Goal: Task Accomplishment & Management: Manage account settings

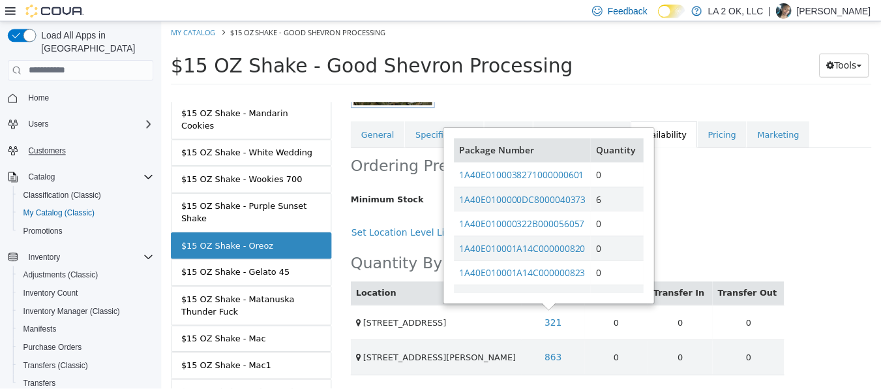
scroll to position [130, 0]
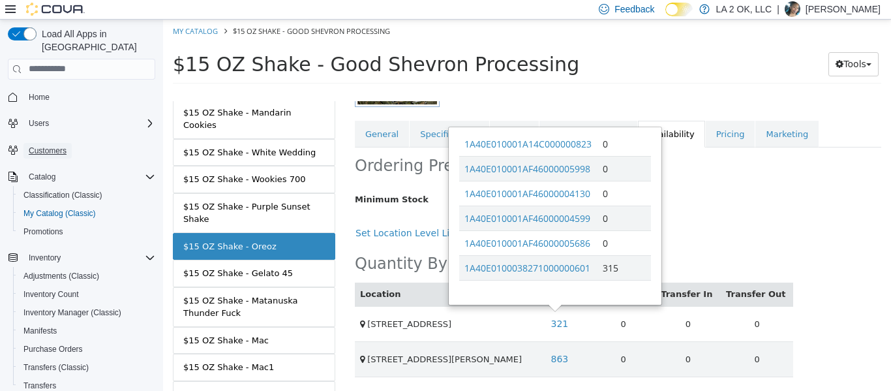
click at [48, 145] on span "Customers" at bounding box center [48, 150] width 38 height 10
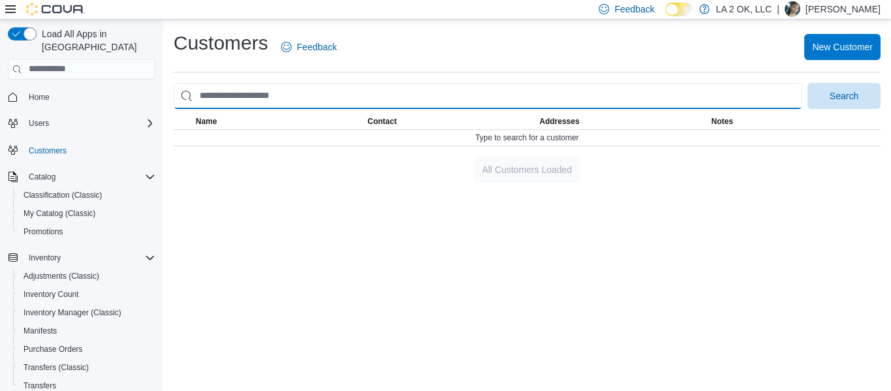
click at [241, 90] on input "search" at bounding box center [487, 96] width 629 height 26
click at [275, 94] on input "search" at bounding box center [487, 96] width 629 height 26
type input "******"
click at [807, 83] on button "Search" at bounding box center [843, 96] width 73 height 26
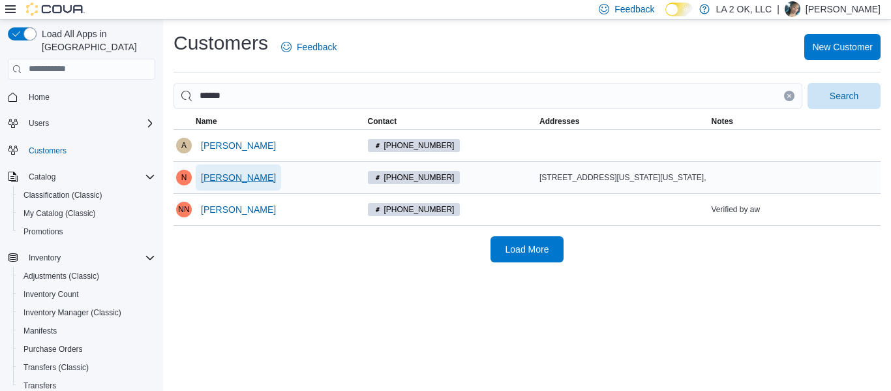
click at [258, 179] on span "[PERSON_NAME]" at bounding box center [238, 177] width 75 height 13
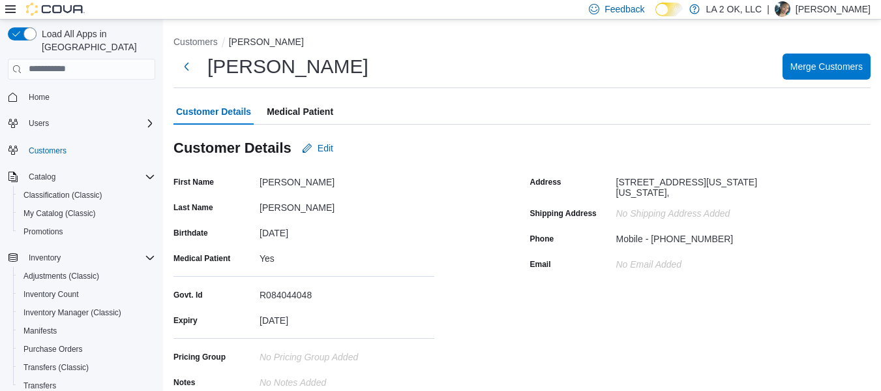
scroll to position [2, 0]
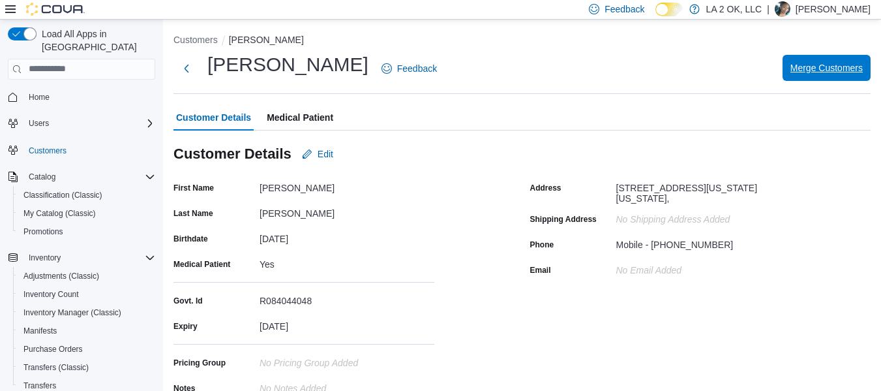
click at [822, 72] on span "Merge Customers" at bounding box center [827, 67] width 72 height 13
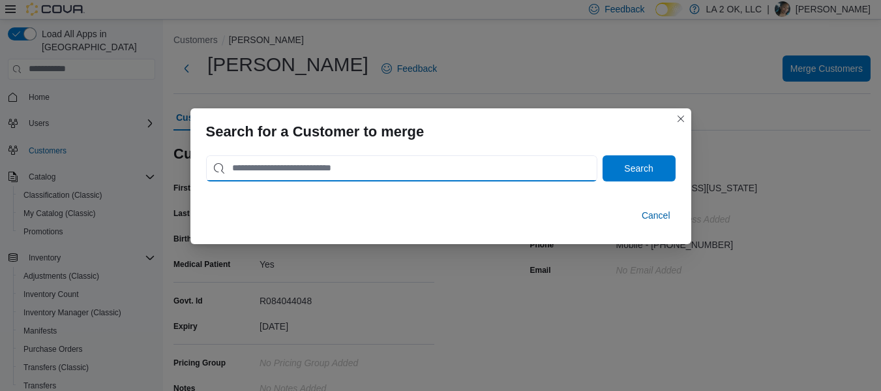
click at [548, 164] on input "search" at bounding box center [401, 168] width 391 height 26
type input "******"
click at [603, 155] on button "Search" at bounding box center [639, 168] width 73 height 26
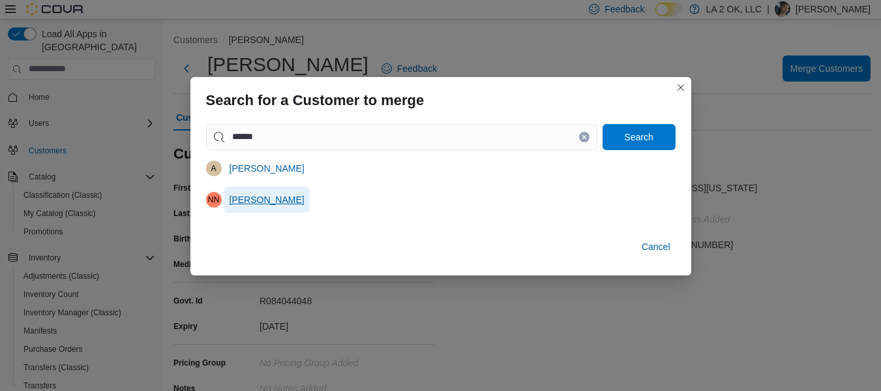
click at [305, 202] on span "[PERSON_NAME]" at bounding box center [267, 199] width 75 height 13
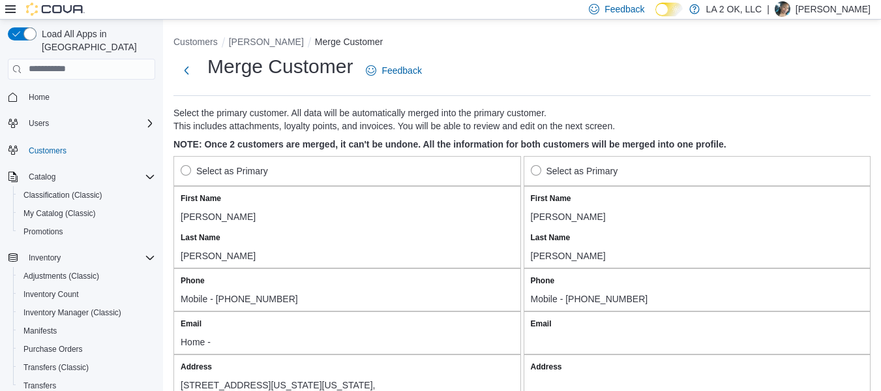
click at [175, 164] on div "Select as Primary" at bounding box center [347, 171] width 348 height 30
click at [185, 170] on label "Select as Primary" at bounding box center [224, 171] width 87 height 16
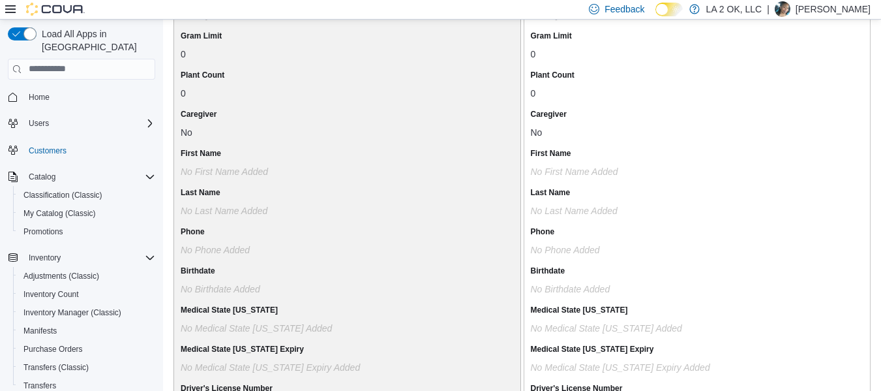
scroll to position [1211, 0]
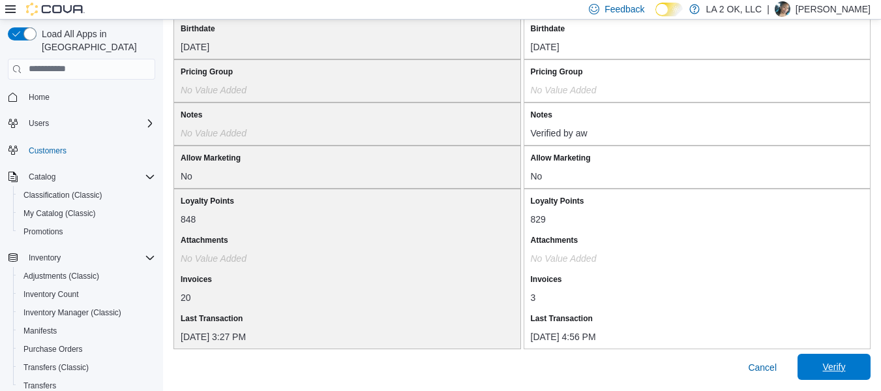
click at [845, 364] on span "Verify" at bounding box center [833, 366] width 23 height 13
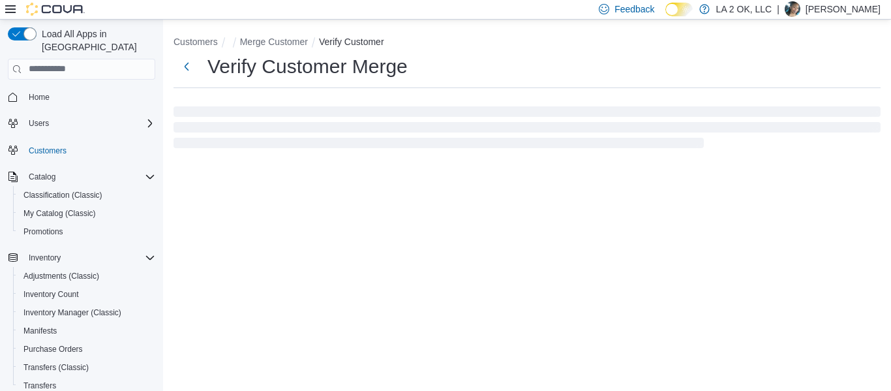
select select "******"
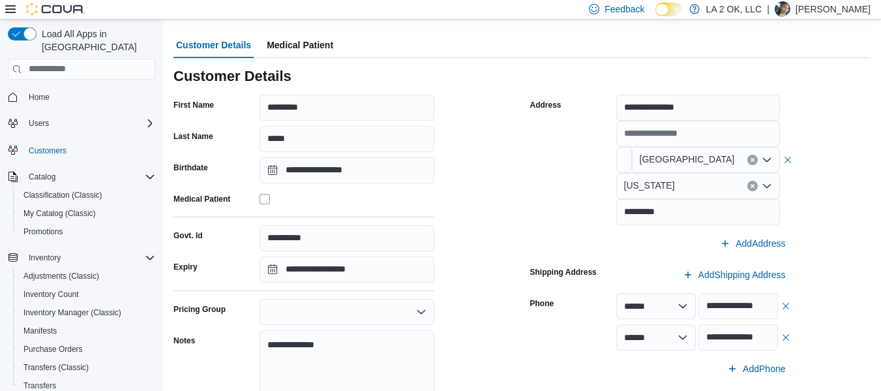
scroll to position [213, 0]
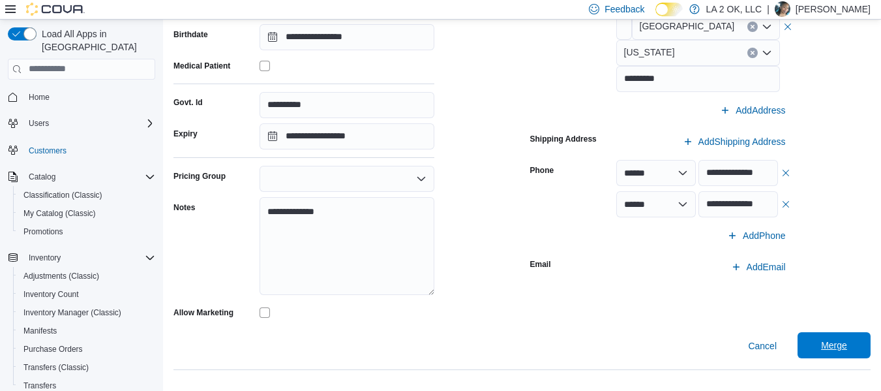
click at [849, 337] on span "Merge" at bounding box center [834, 345] width 57 height 26
click at [59, 143] on span "Customers" at bounding box center [48, 151] width 38 height 16
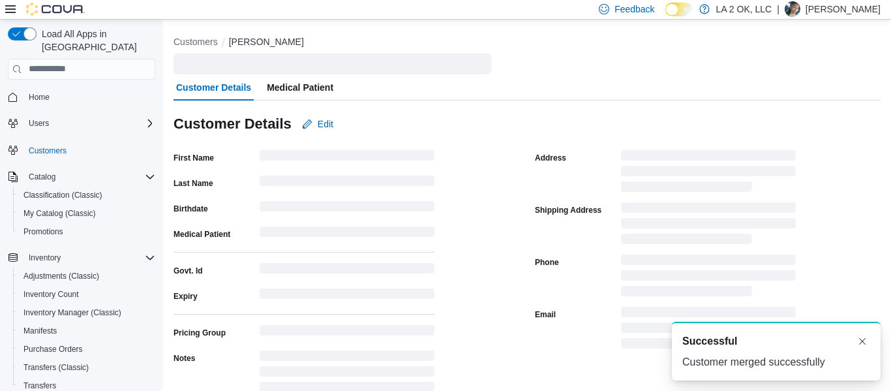
click at [216, 94] on div "Customer Details Medical Patient" at bounding box center [526, 87] width 707 height 26
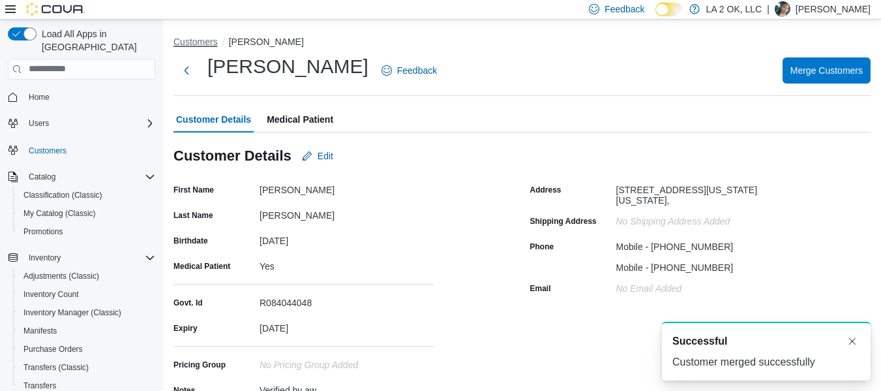
click at [185, 39] on button "Customers" at bounding box center [195, 42] width 44 height 10
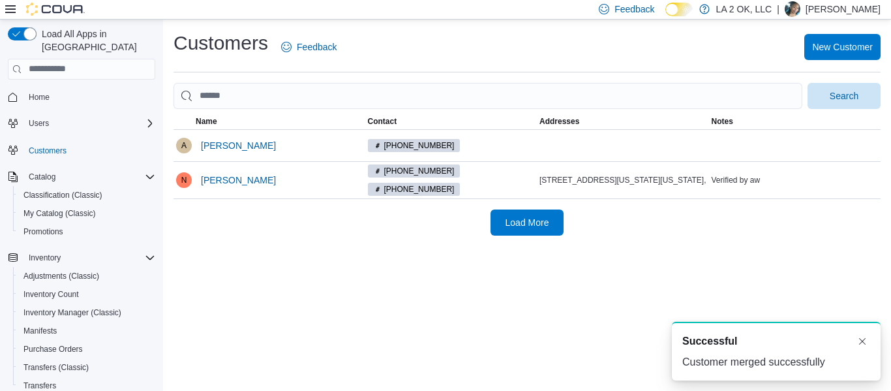
click at [262, 111] on div at bounding box center [526, 111] width 707 height 5
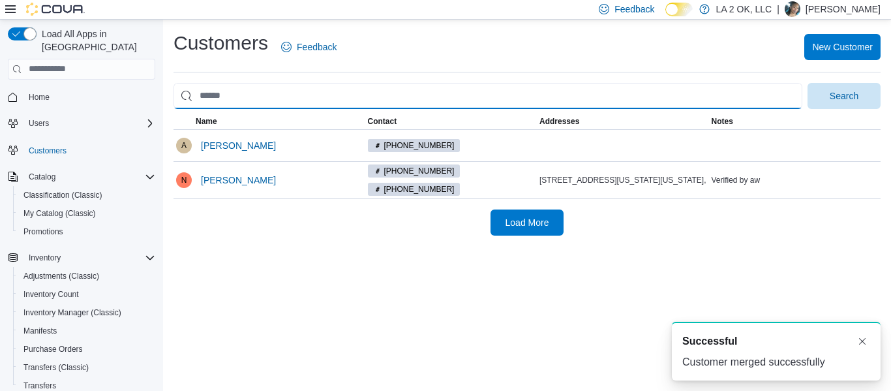
click at [262, 97] on input "search" at bounding box center [487, 96] width 629 height 26
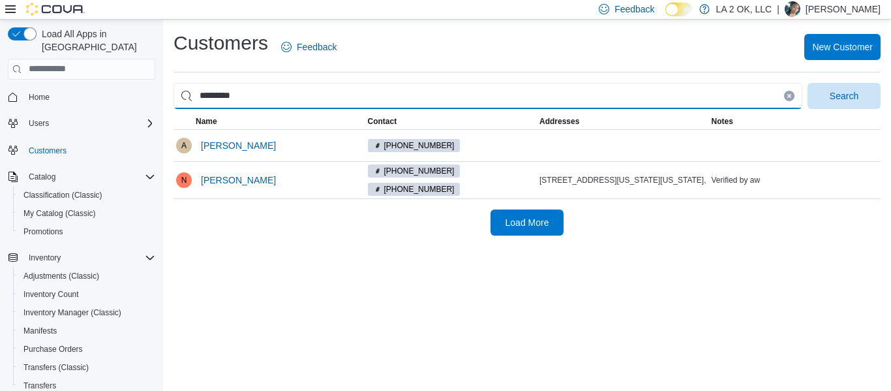
click at [807, 83] on button "Search" at bounding box center [843, 96] width 73 height 26
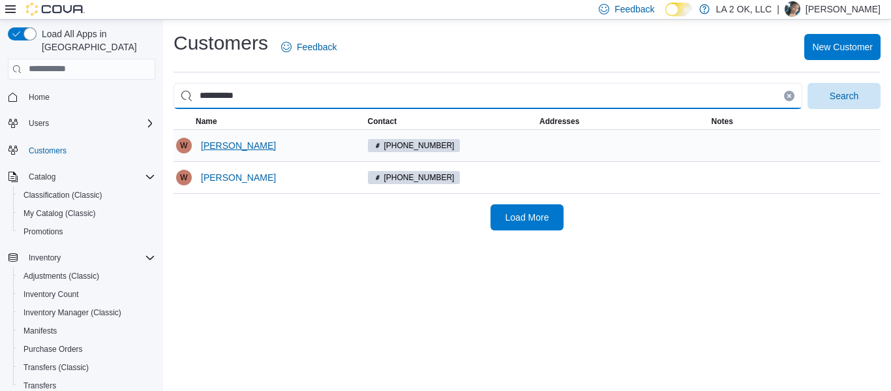
type input "*********"
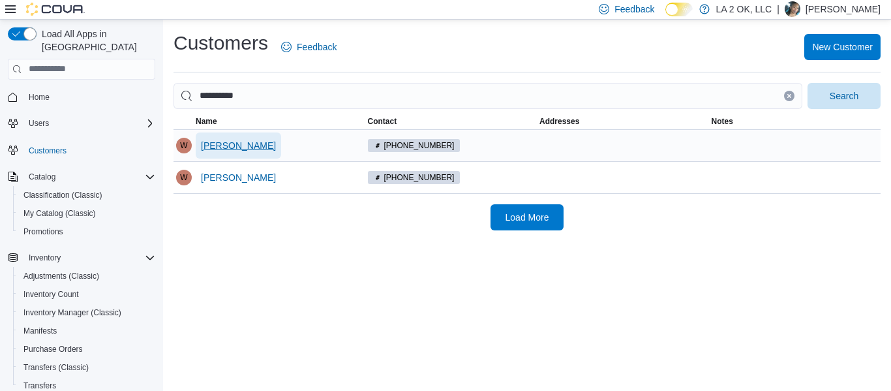
click at [217, 145] on span "[PERSON_NAME]" at bounding box center [238, 145] width 75 height 13
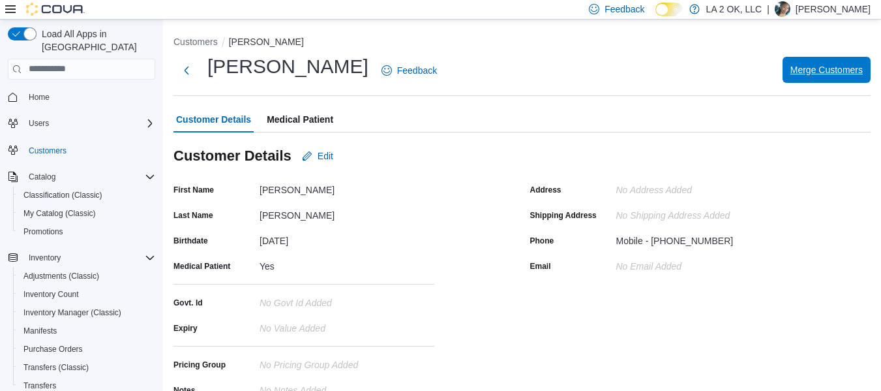
click at [837, 74] on span "Merge Customers" at bounding box center [827, 69] width 72 height 13
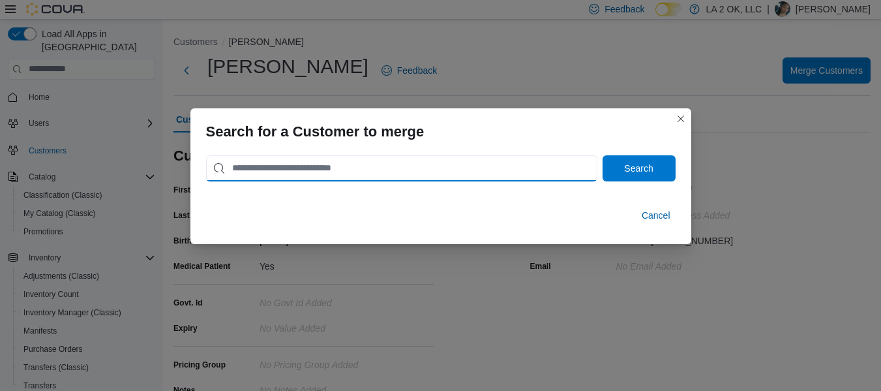
click at [419, 171] on input "search" at bounding box center [401, 168] width 391 height 26
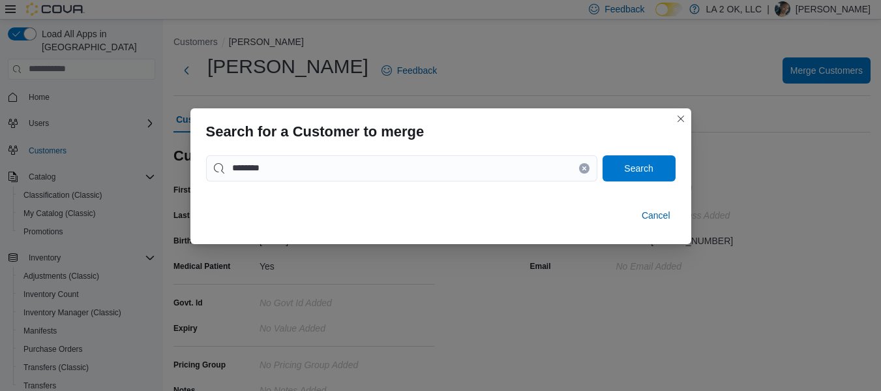
scroll to position [42, 0]
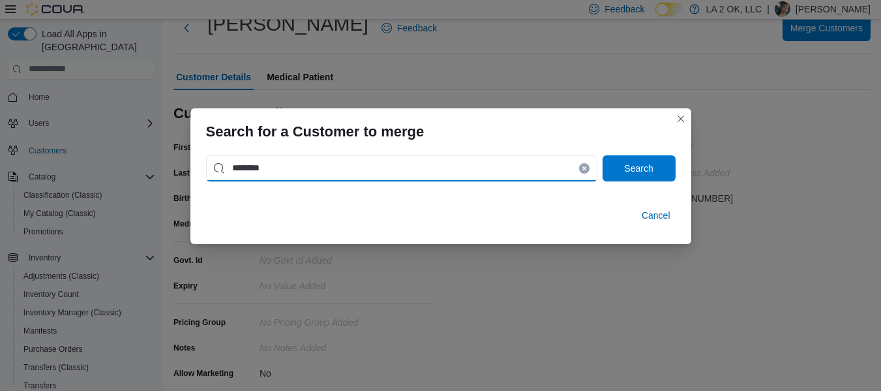
click at [378, 162] on input "********" at bounding box center [401, 168] width 391 height 26
type input "*********"
click at [603, 155] on button "Search" at bounding box center [639, 168] width 73 height 26
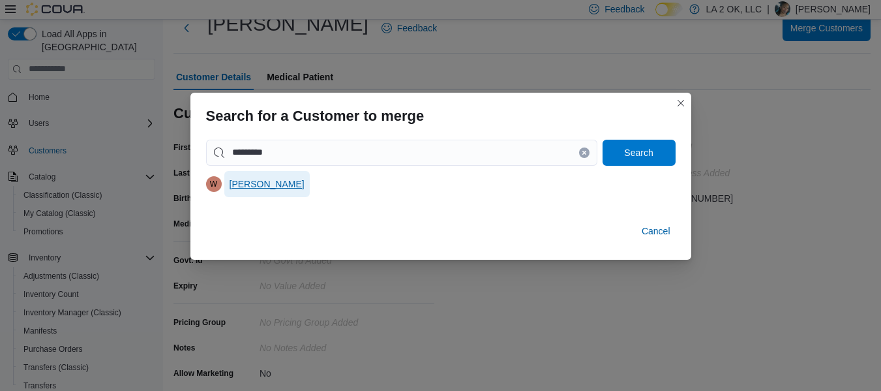
click at [262, 182] on span "[PERSON_NAME]" at bounding box center [267, 183] width 75 height 13
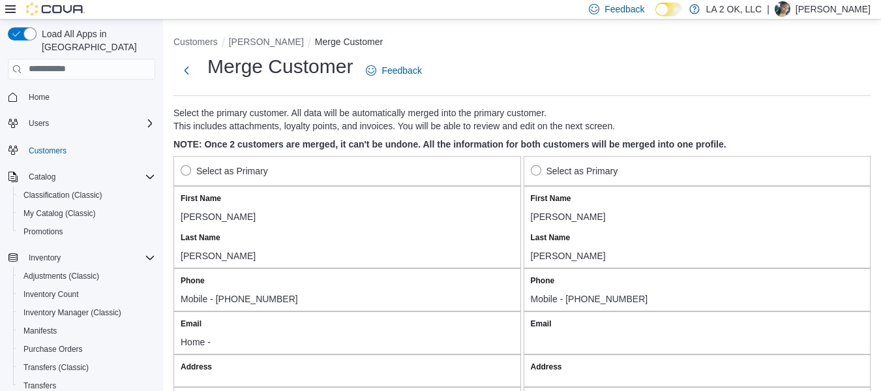
click at [654, 164] on div "Select as Primary" at bounding box center [697, 171] width 333 height 16
click at [607, 168] on label "Select as Primary" at bounding box center [574, 171] width 87 height 16
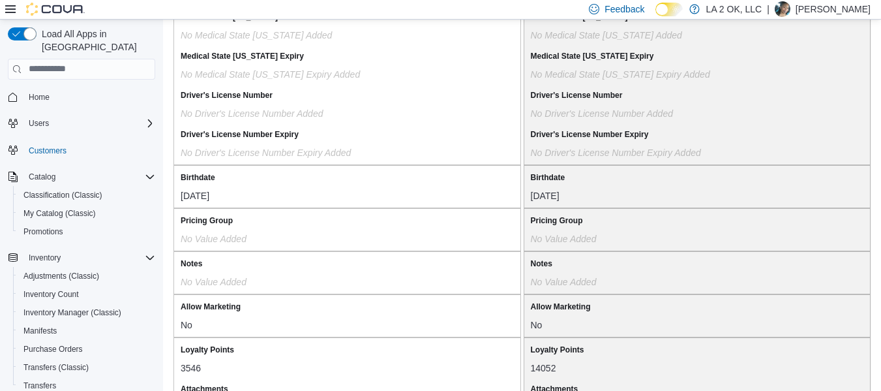
scroll to position [1190, 0]
